Goal: Find specific page/section: Find specific page/section

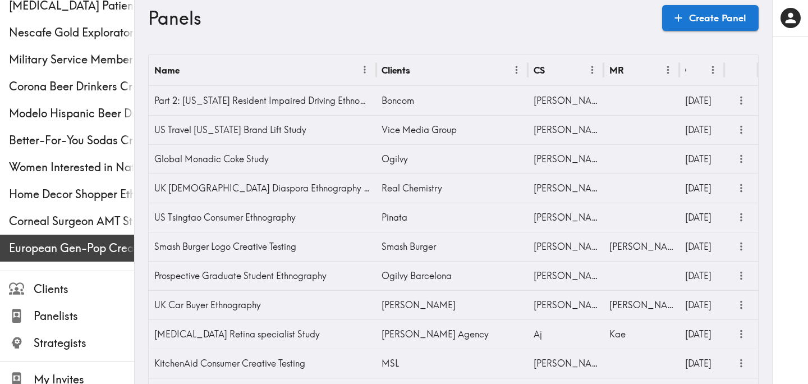
scroll to position [354, 0]
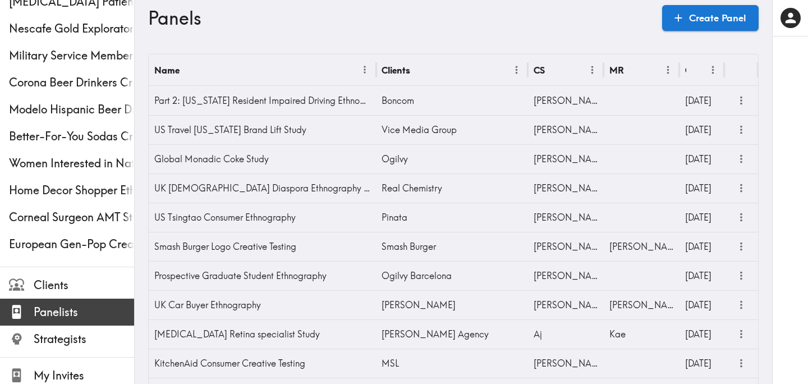
click at [68, 301] on div "Panelists" at bounding box center [67, 312] width 134 height 29
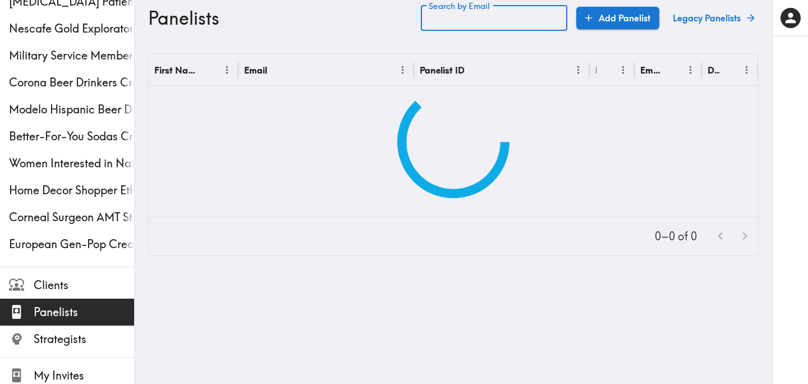
click at [492, 20] on input "Search by Email" at bounding box center [494, 18] width 147 height 26
type input "v"
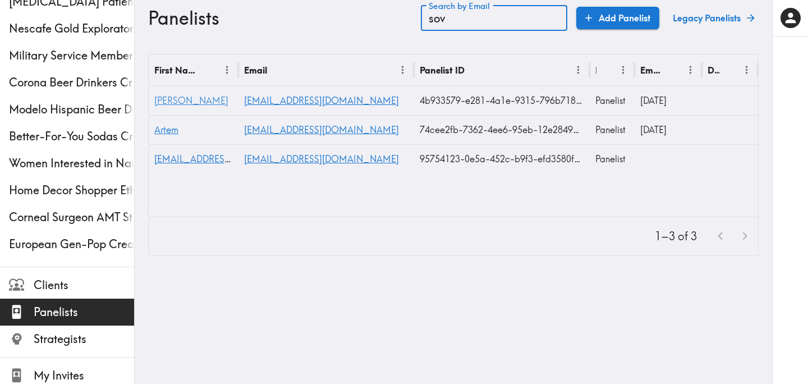
type input "sov"
click at [177, 103] on span "[PERSON_NAME]" at bounding box center [191, 100] width 74 height 11
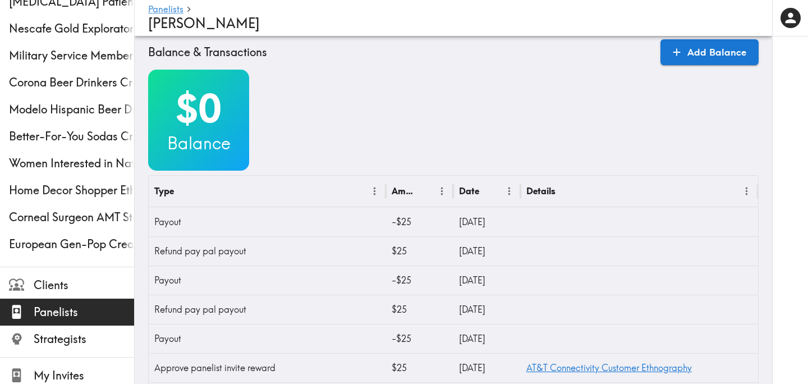
scroll to position [421, 0]
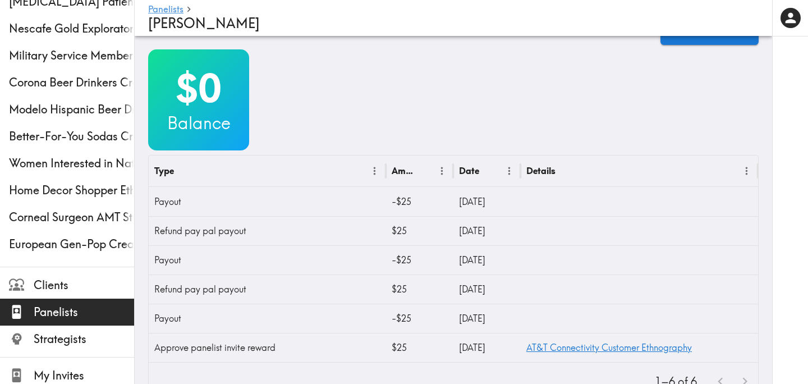
click at [331, 94] on div "$0 Balance" at bounding box center [453, 99] width 611 height 101
